Goal: Register for event/course

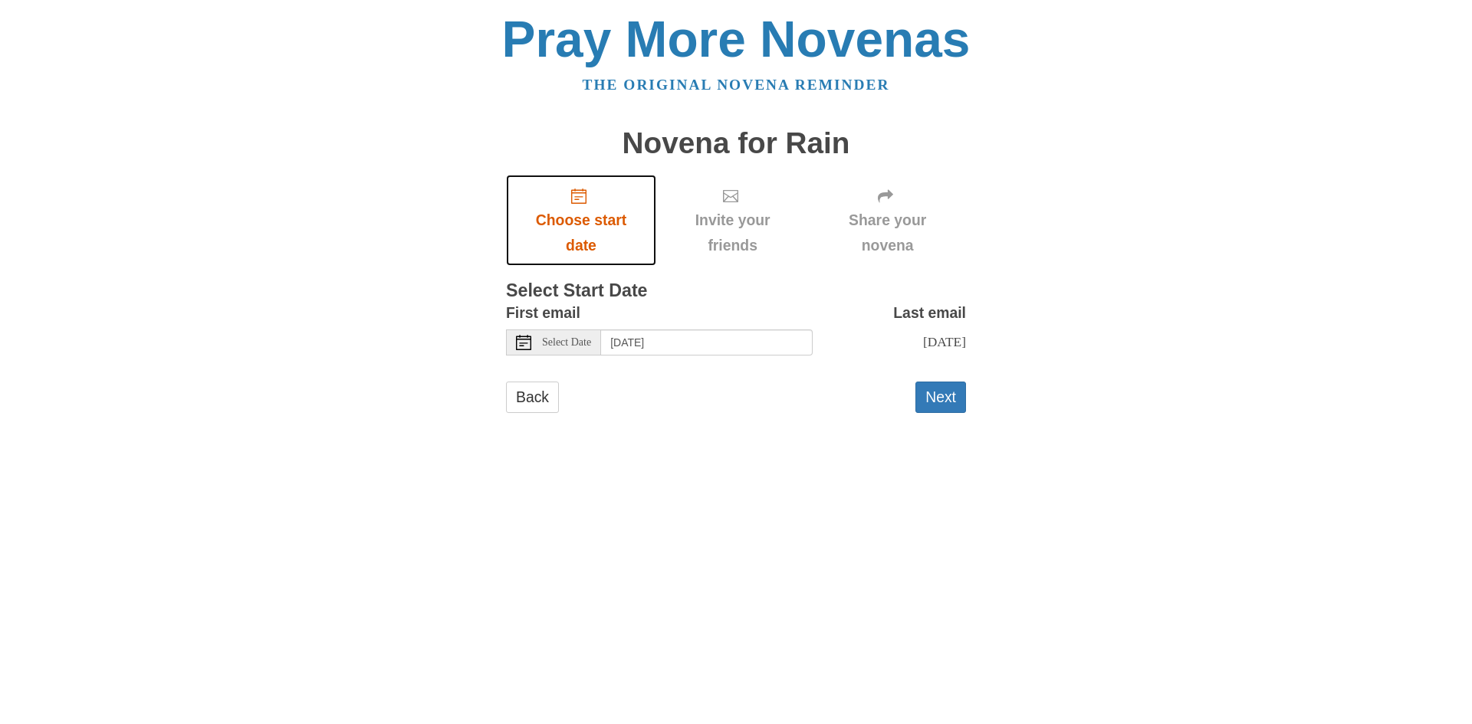
click at [579, 219] on span "Choose start date" at bounding box center [581, 233] width 120 height 51
click at [576, 347] on span "Select Date" at bounding box center [566, 342] width 49 height 11
click at [934, 395] on button "Next" at bounding box center [940, 397] width 51 height 31
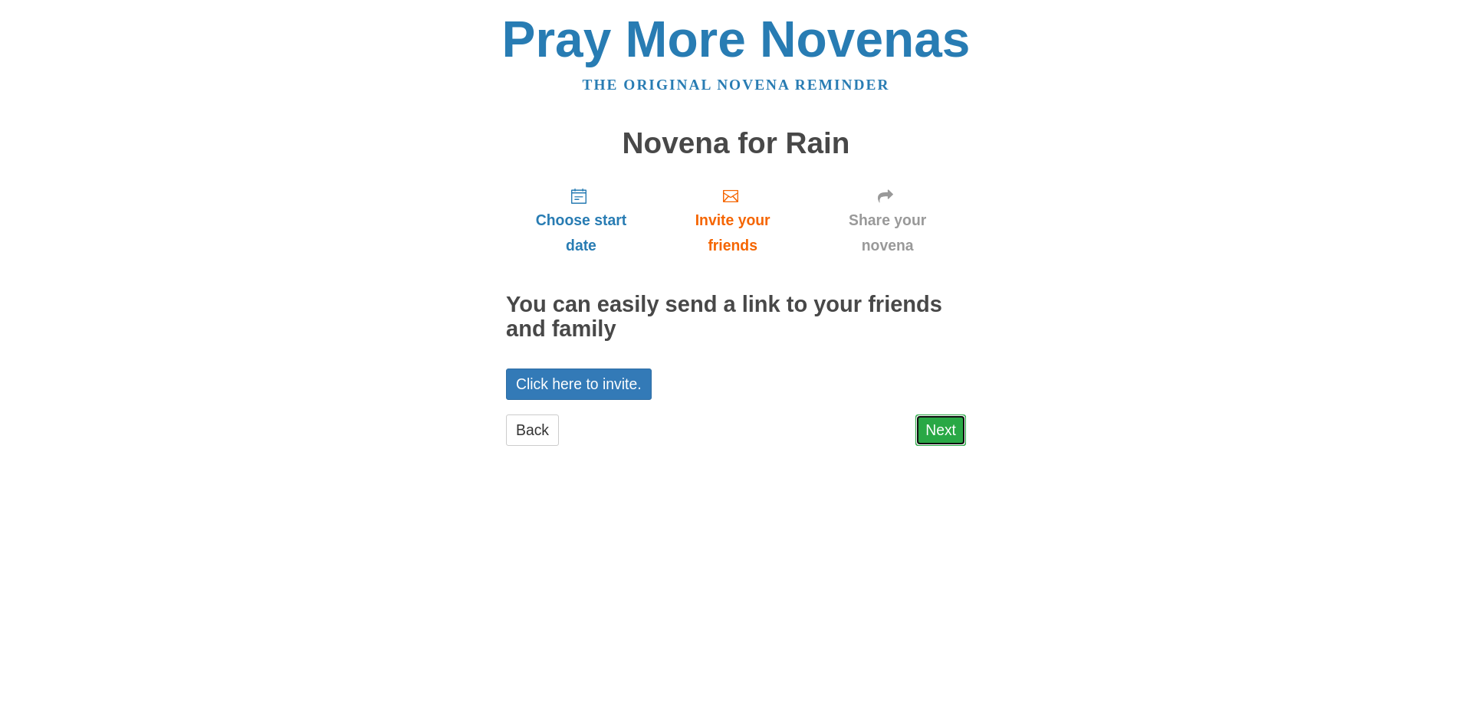
click at [931, 429] on link "Next" at bounding box center [940, 430] width 51 height 31
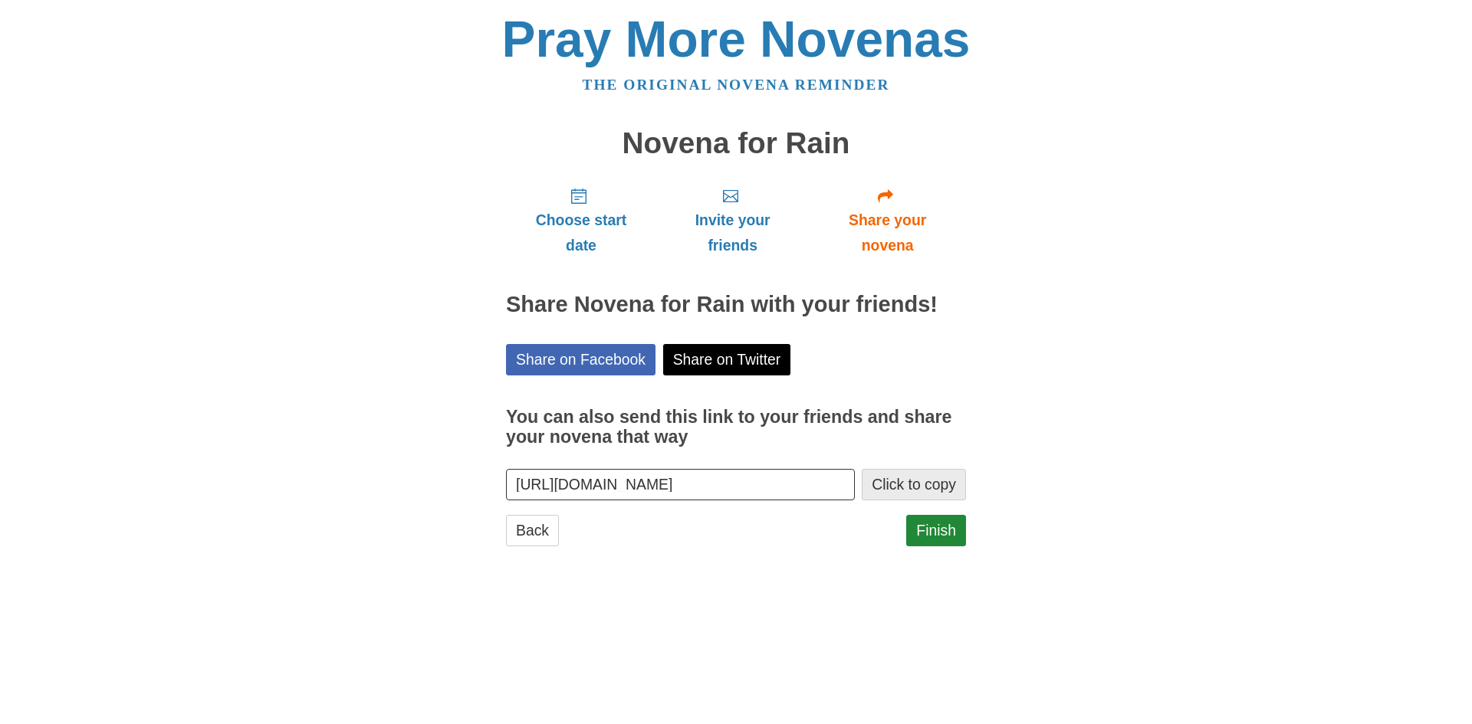
click at [914, 485] on button "Click to copy" at bounding box center [914, 484] width 104 height 31
click at [925, 528] on link "Finish" at bounding box center [936, 530] width 60 height 31
